Goal: Task Accomplishment & Management: Use online tool/utility

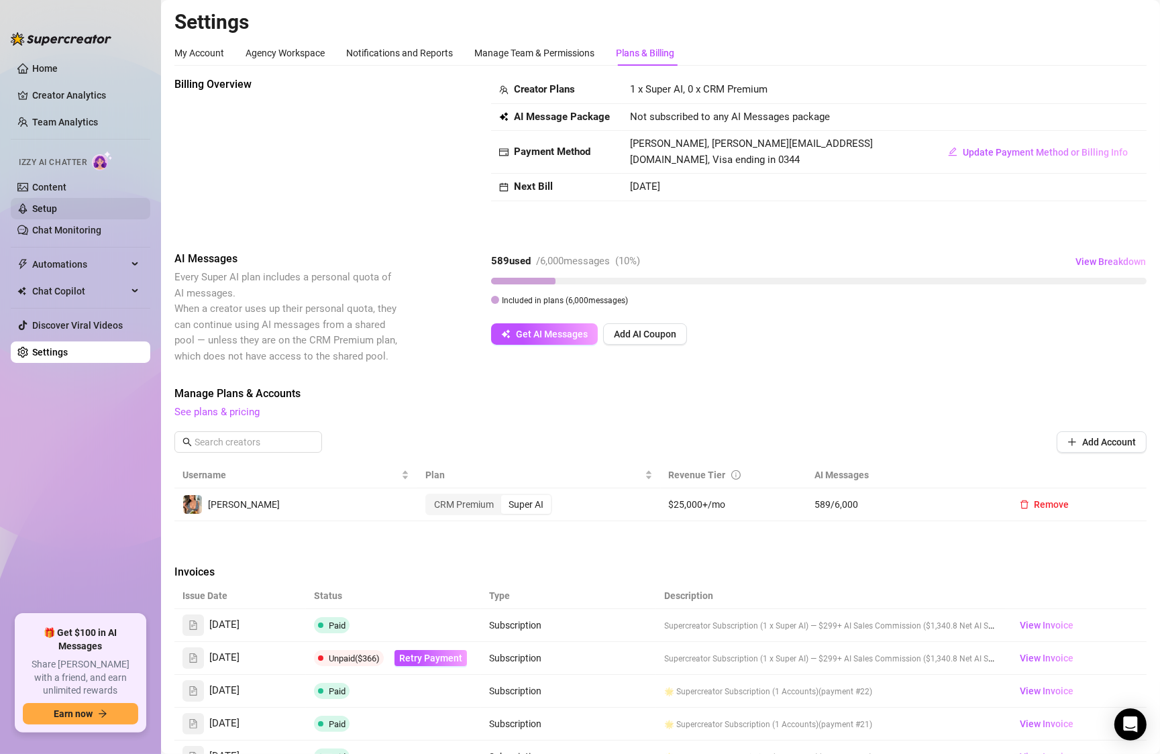
click at [57, 203] on link "Setup" at bounding box center [44, 208] width 25 height 11
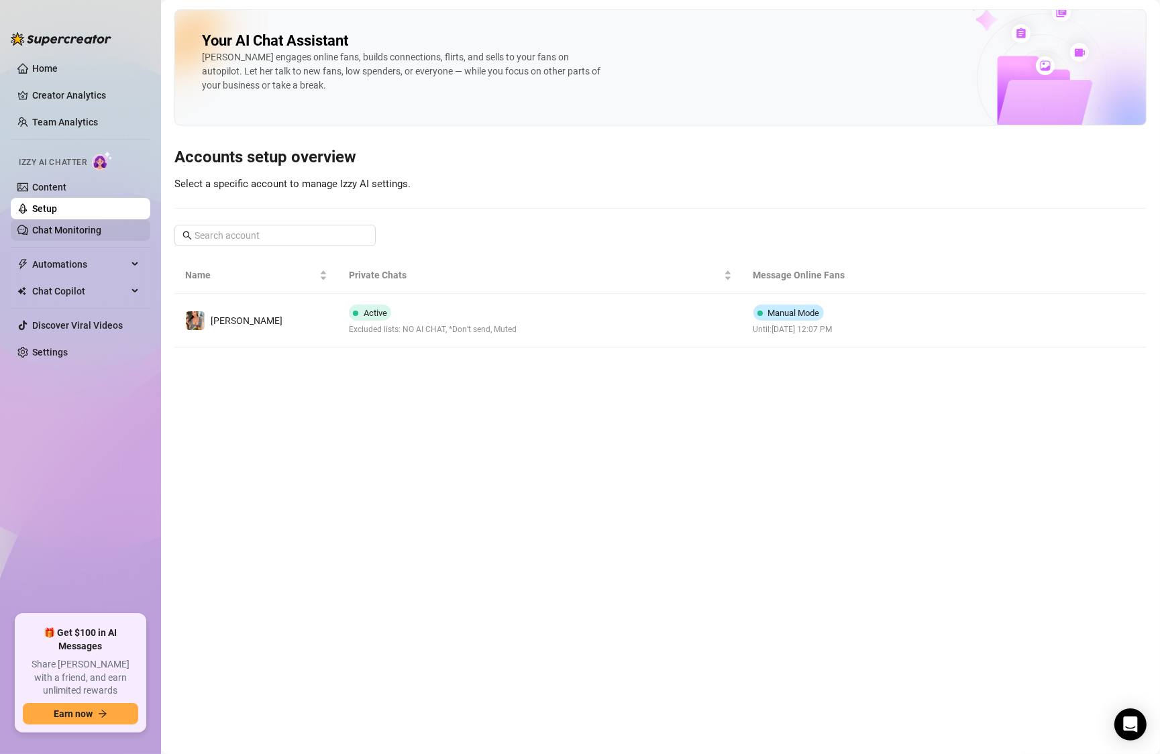
click at [64, 232] on link "Chat Monitoring" at bounding box center [66, 230] width 69 height 11
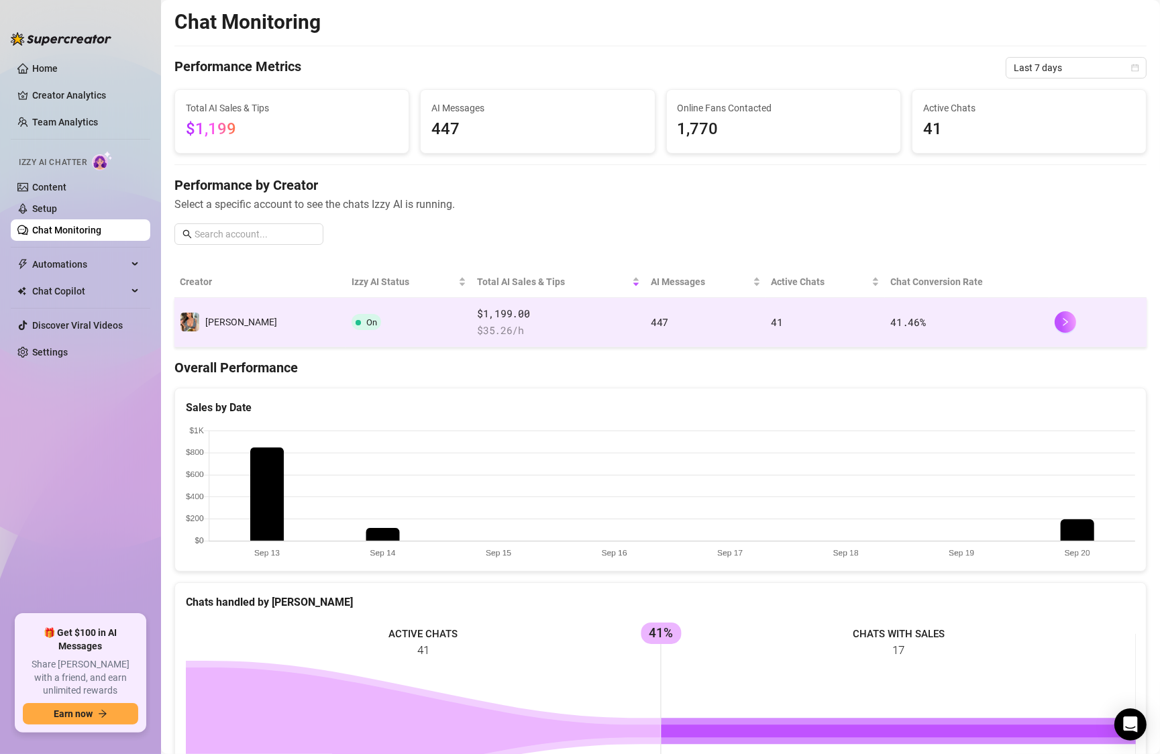
click at [346, 335] on td "On" at bounding box center [409, 323] width 126 height 50
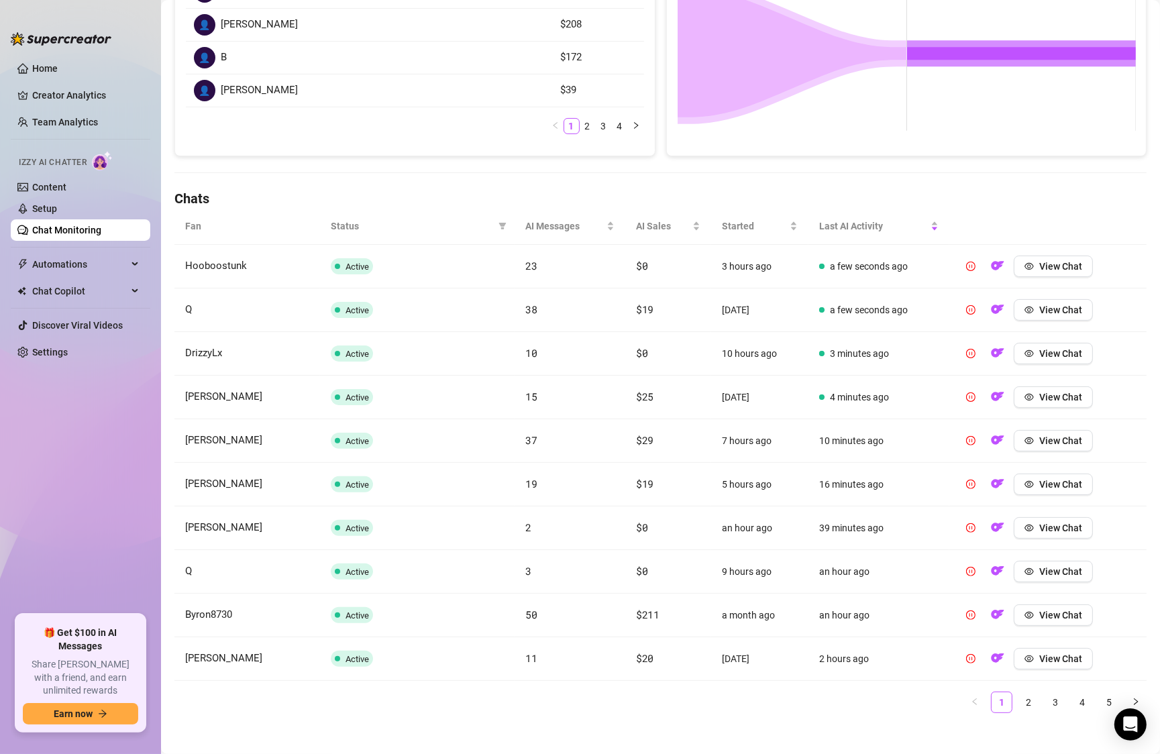
scroll to position [296, 0]
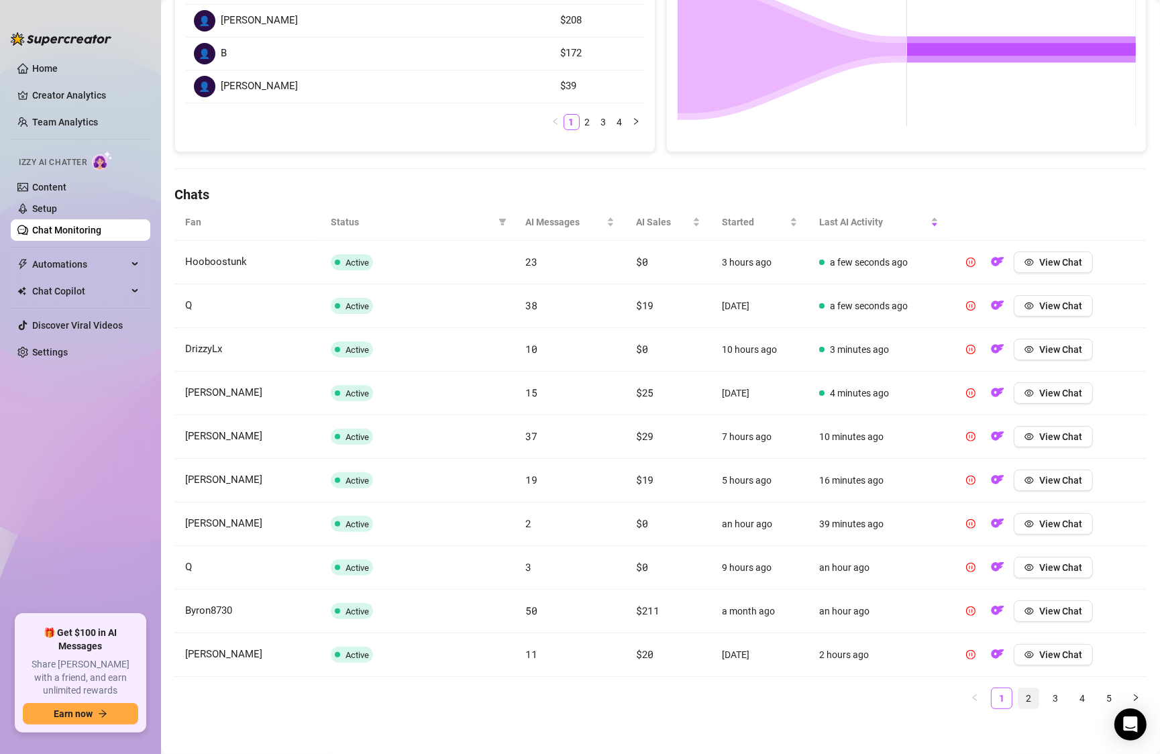
click at [1030, 695] on link "2" at bounding box center [1029, 699] width 20 height 20
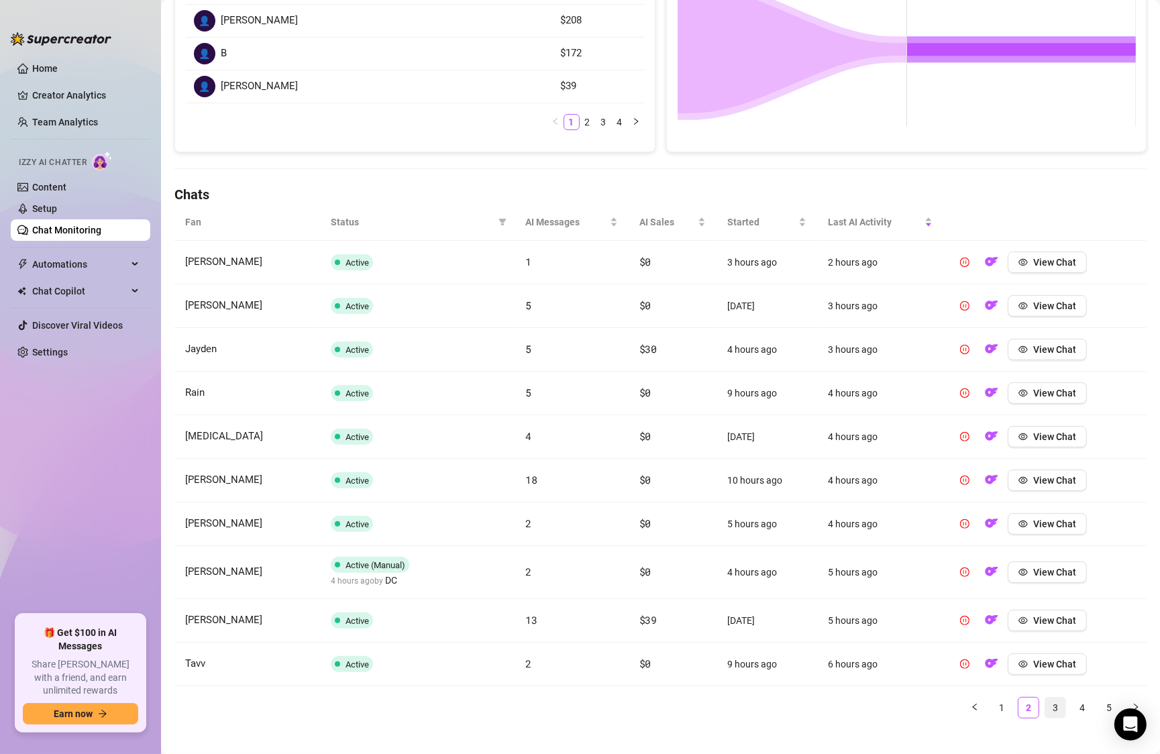
click at [1057, 700] on link "3" at bounding box center [1056, 708] width 20 height 20
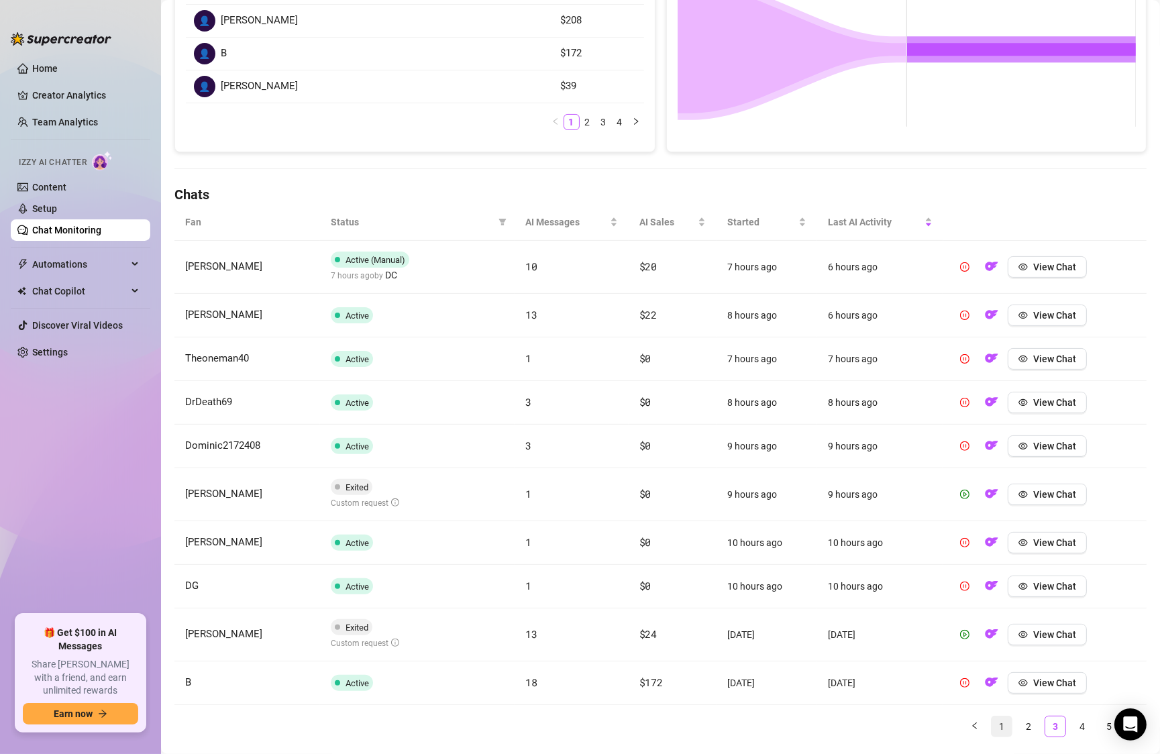
click at [1002, 722] on link "1" at bounding box center [1002, 727] width 20 height 20
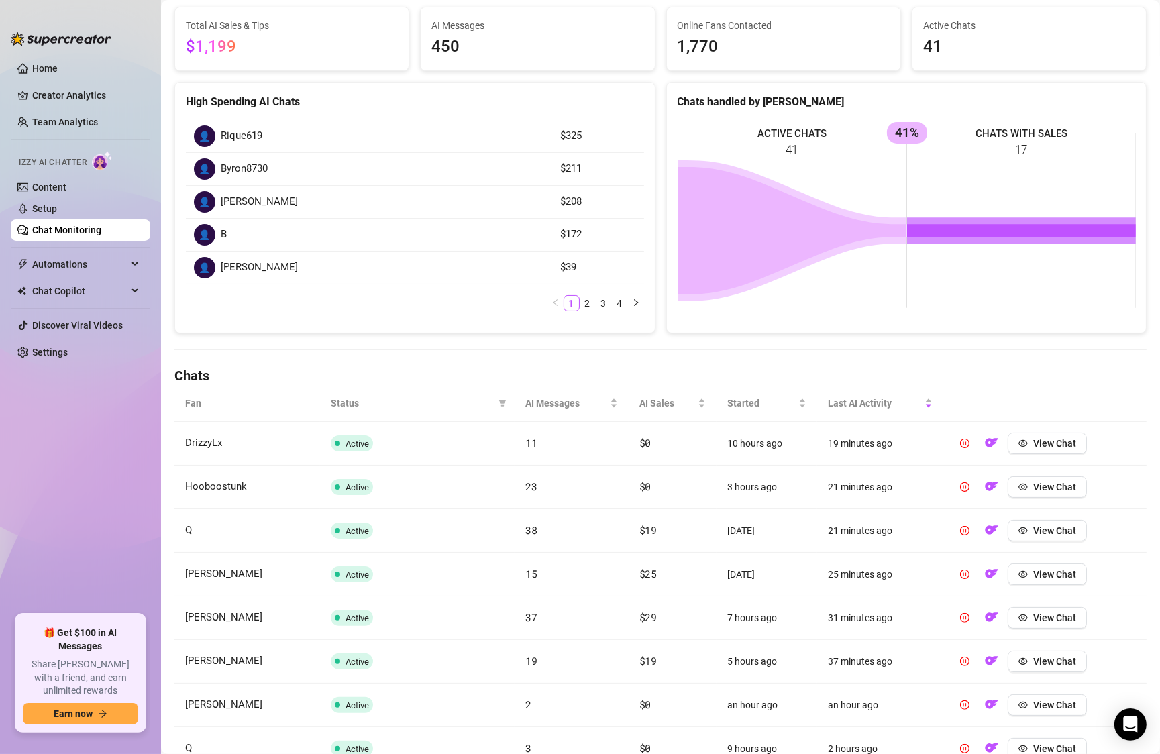
scroll to position [0, 0]
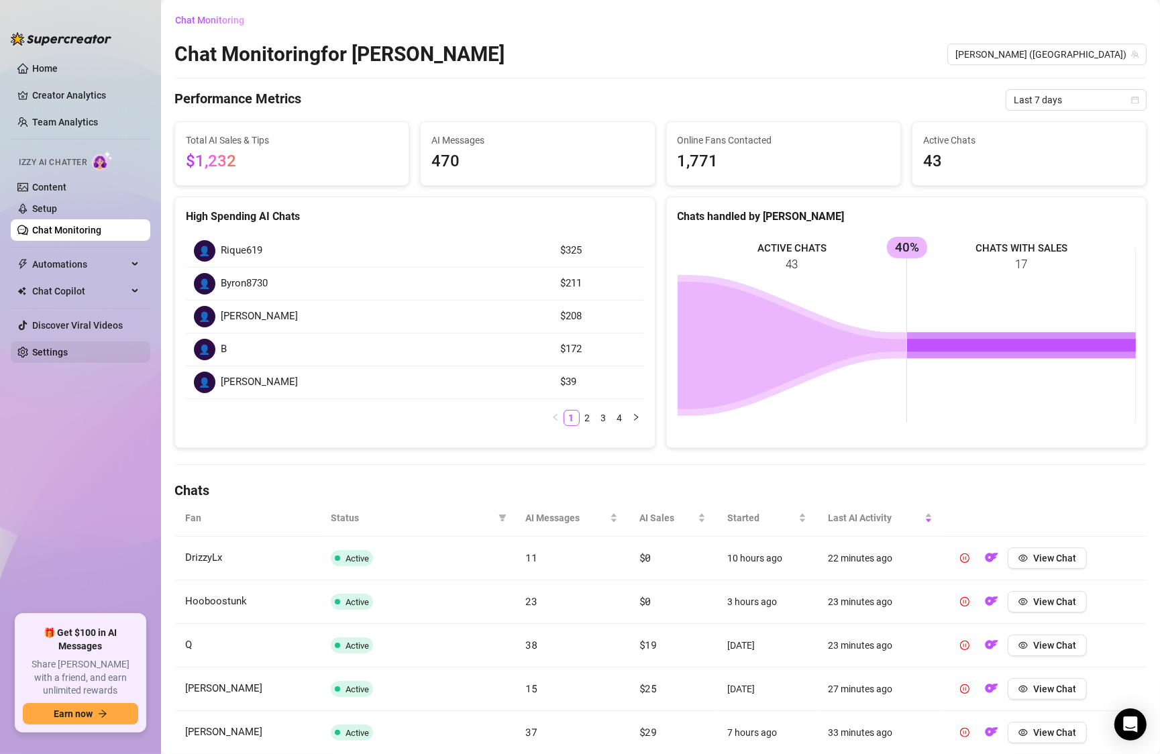
click at [68, 349] on link "Settings" at bounding box center [50, 352] width 36 height 11
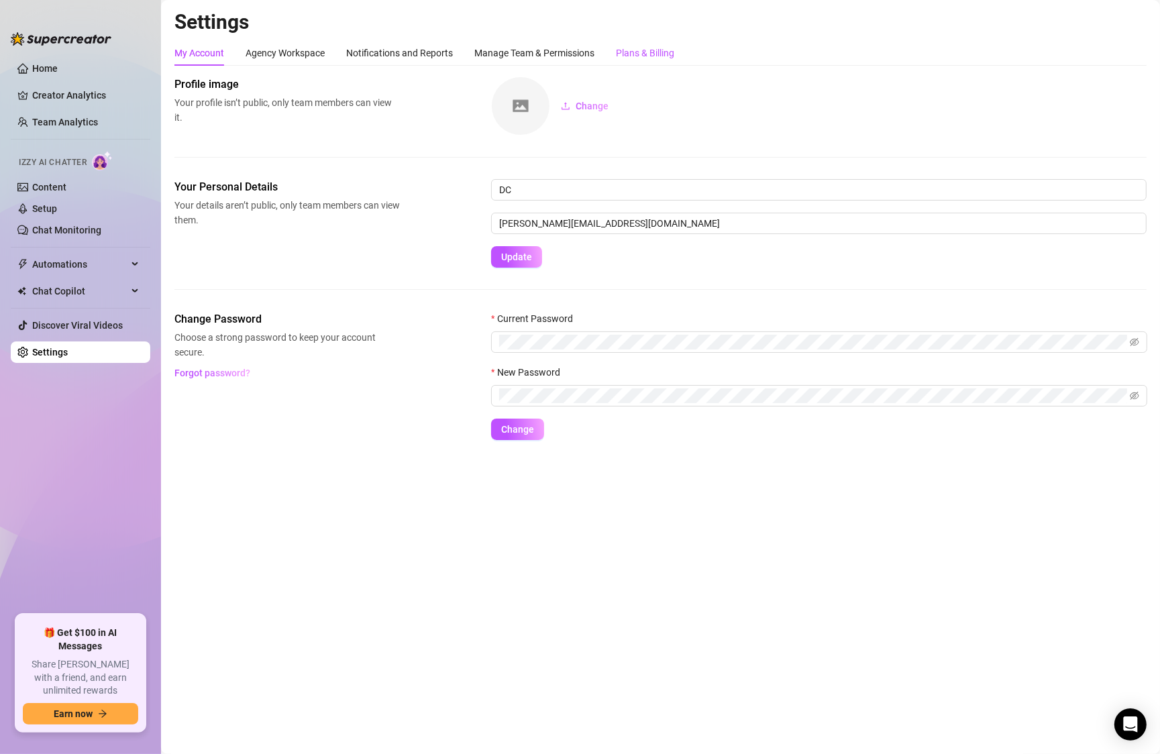
click at [636, 49] on div "Plans & Billing" at bounding box center [645, 53] width 58 height 15
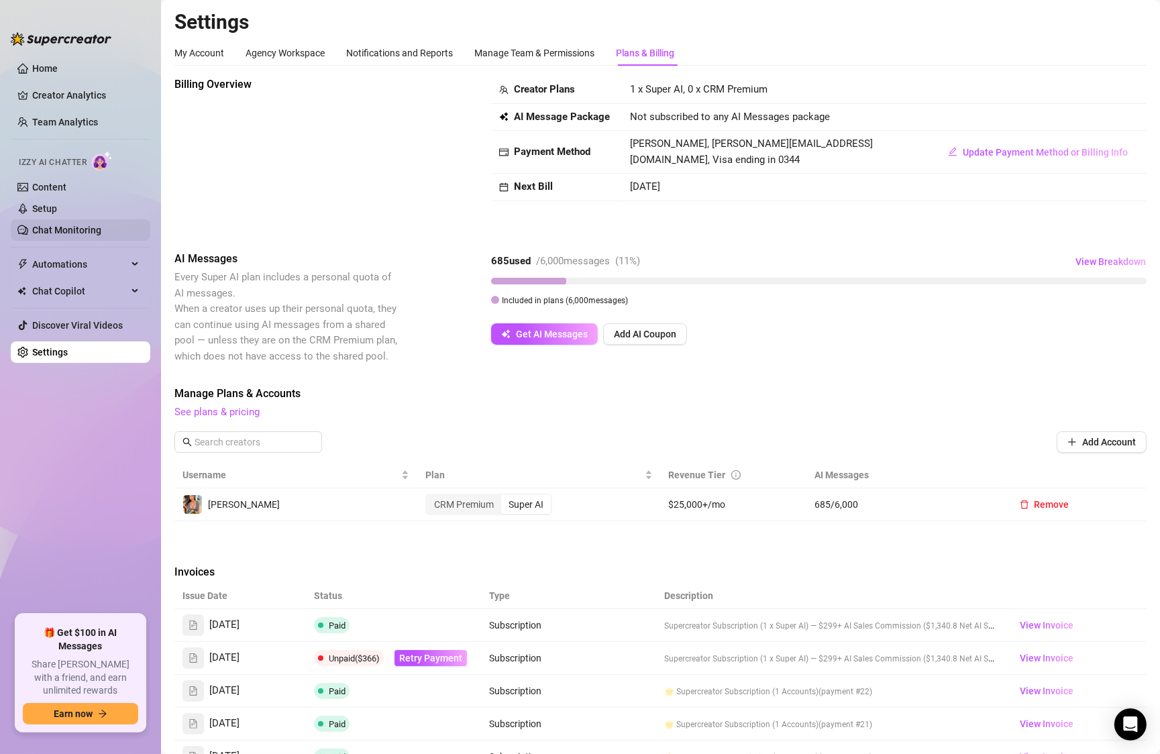
click at [77, 228] on link "Chat Monitoring" at bounding box center [66, 230] width 69 height 11
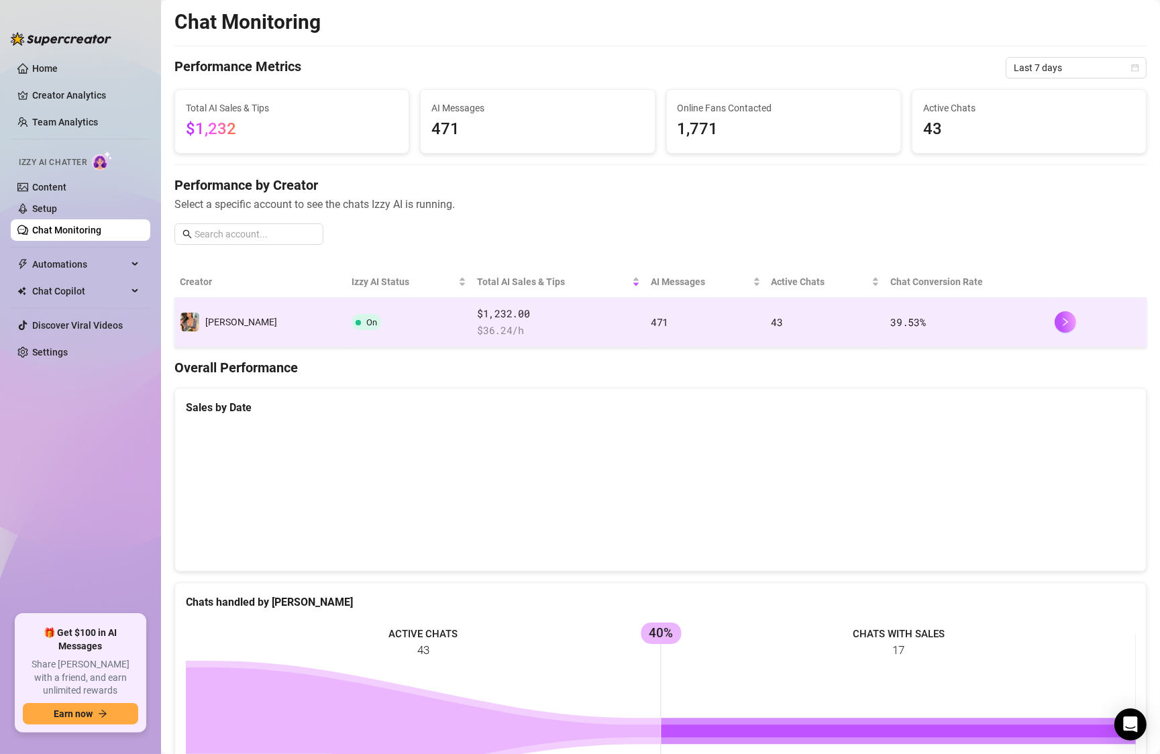
click at [254, 303] on td "[PERSON_NAME]" at bounding box center [261, 323] width 172 height 50
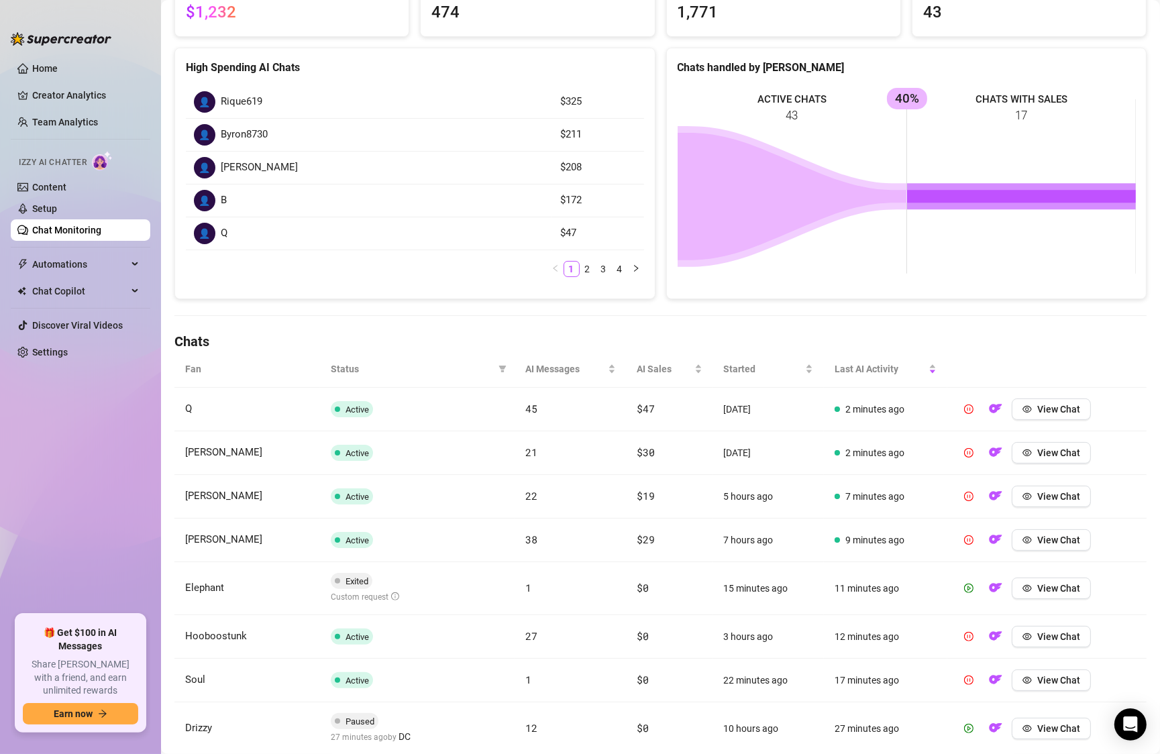
scroll to position [155, 0]
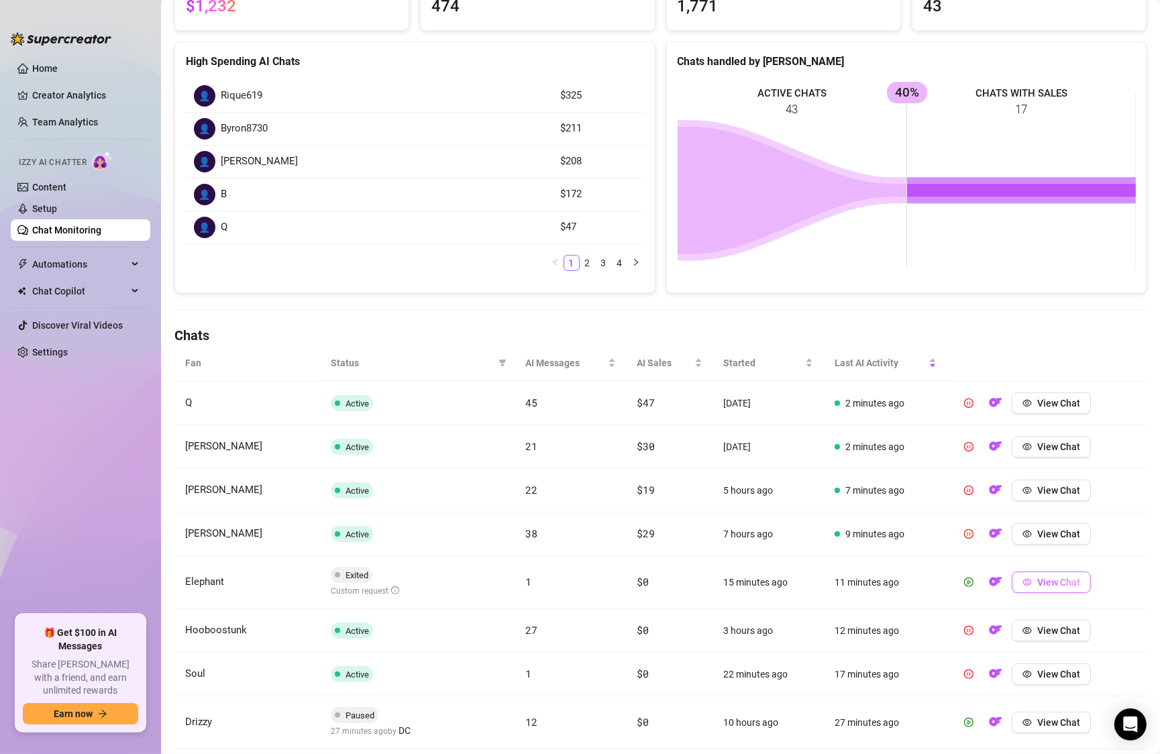
click at [1044, 578] on span "View Chat" at bounding box center [1059, 582] width 43 height 11
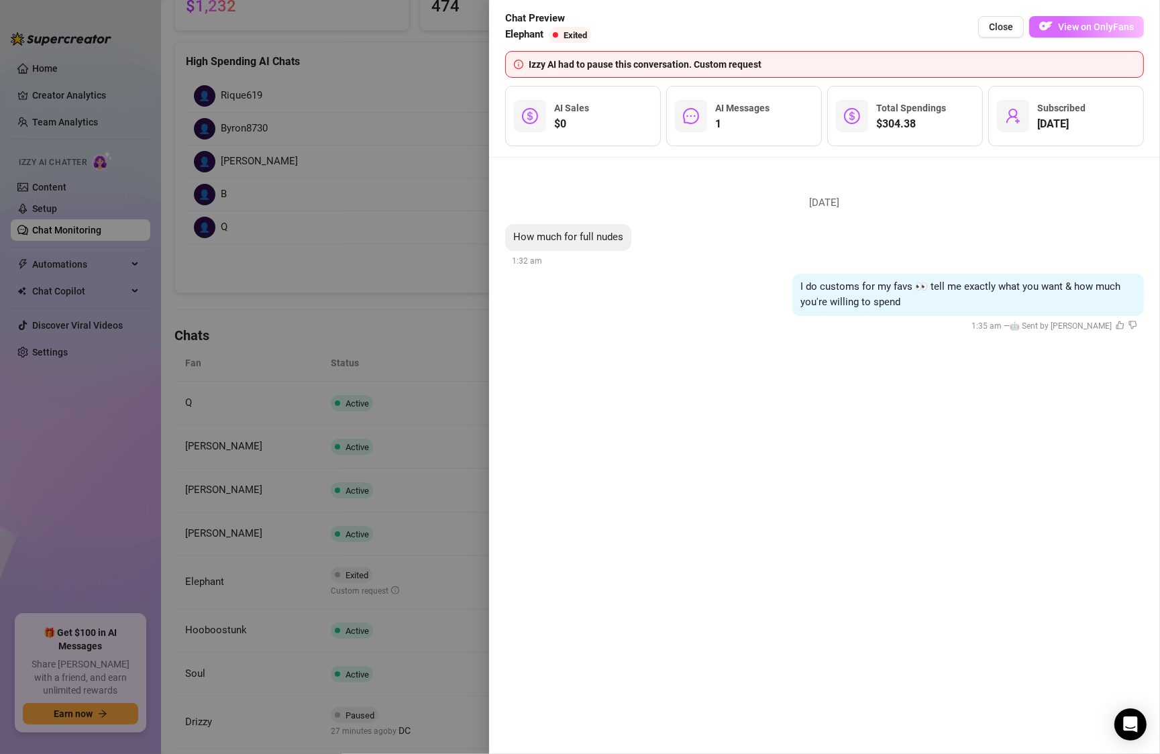
click at [1073, 25] on span "View on OnlyFans" at bounding box center [1096, 26] width 76 height 11
